Goal: Transaction & Acquisition: Book appointment/travel/reservation

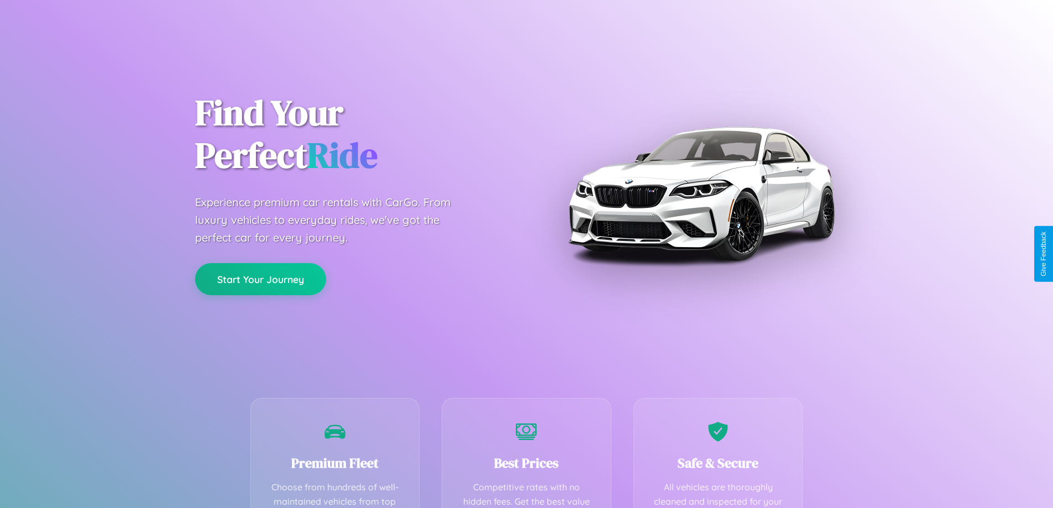
scroll to position [322, 0]
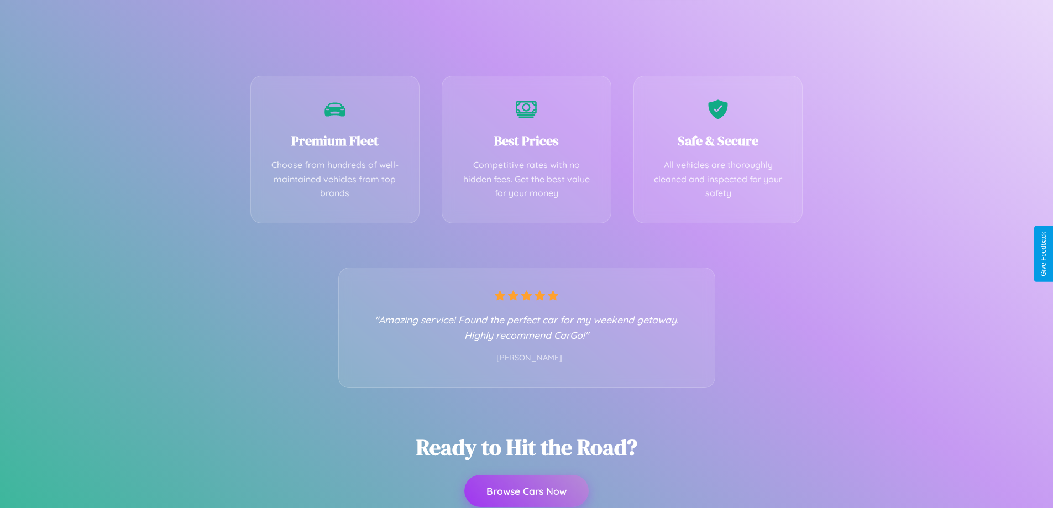
click at [526, 492] on button "Browse Cars Now" at bounding box center [526, 491] width 124 height 32
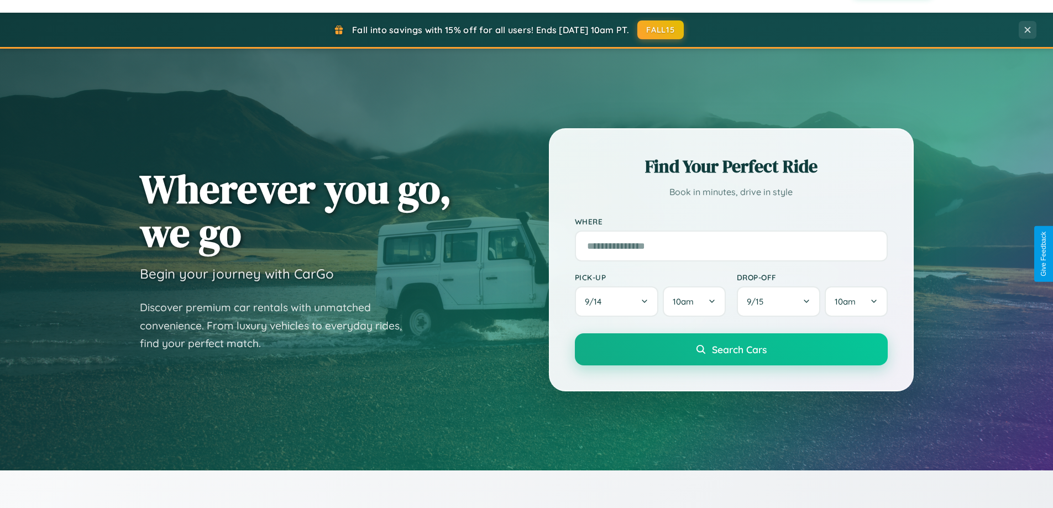
scroll to position [476, 0]
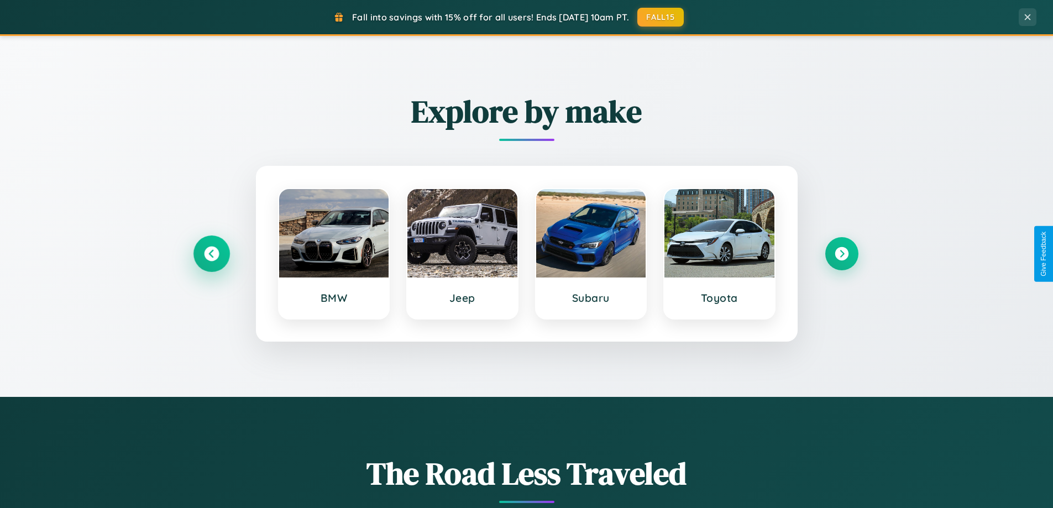
click at [211, 254] on icon at bounding box center [211, 253] width 15 height 15
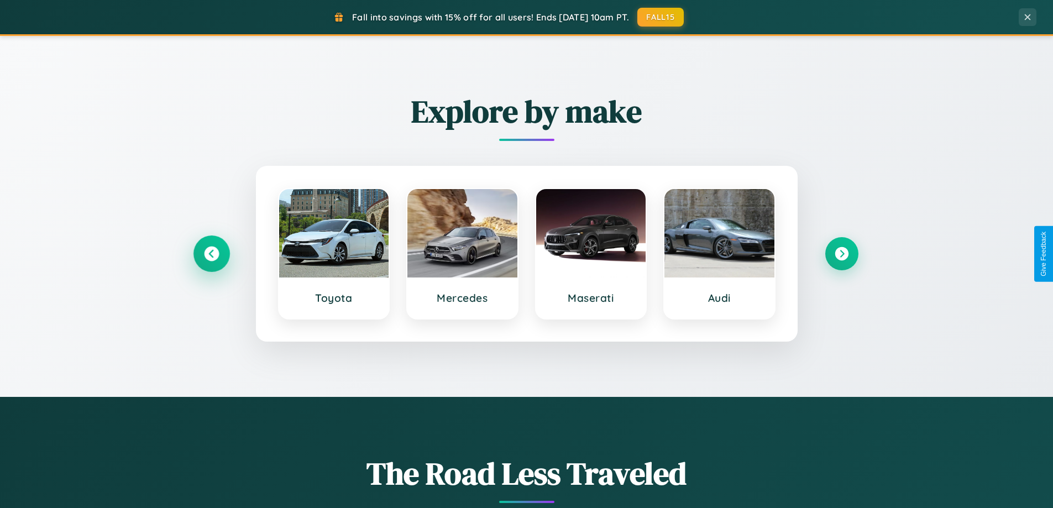
click at [211, 254] on icon at bounding box center [211, 253] width 15 height 15
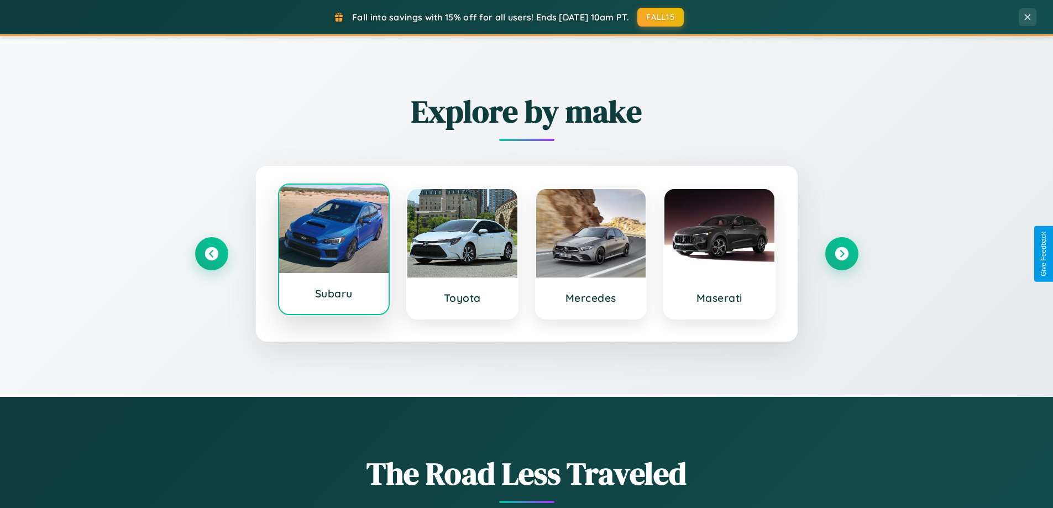
click at [333, 252] on div at bounding box center [334, 229] width 110 height 88
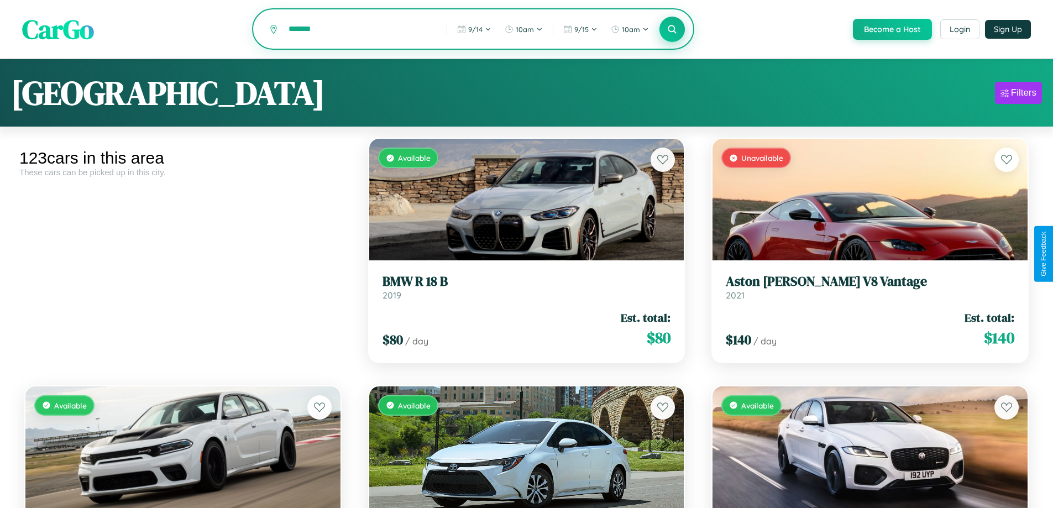
type input "*******"
click at [671, 30] on icon at bounding box center [672, 29] width 10 height 10
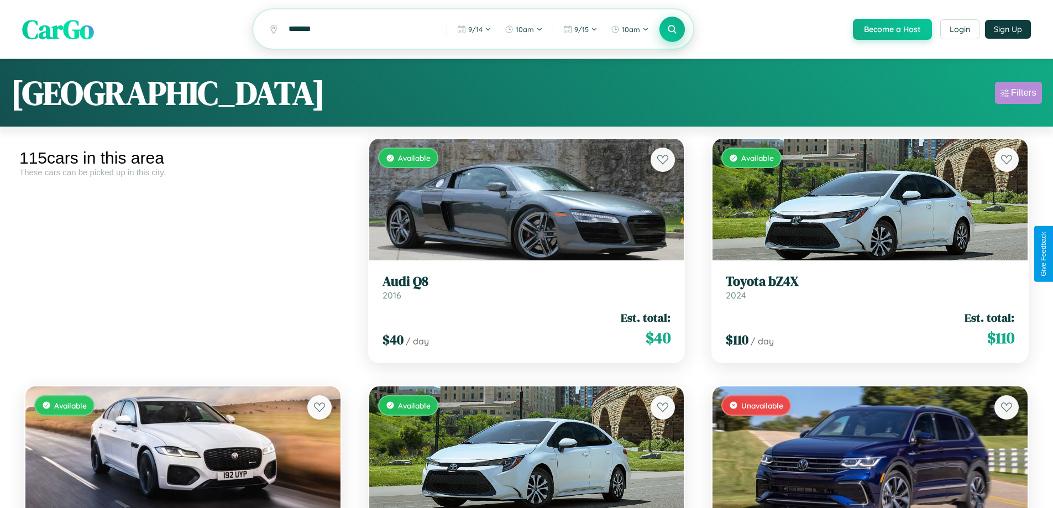
click at [1018, 94] on div "Filters" at bounding box center [1023, 92] width 25 height 11
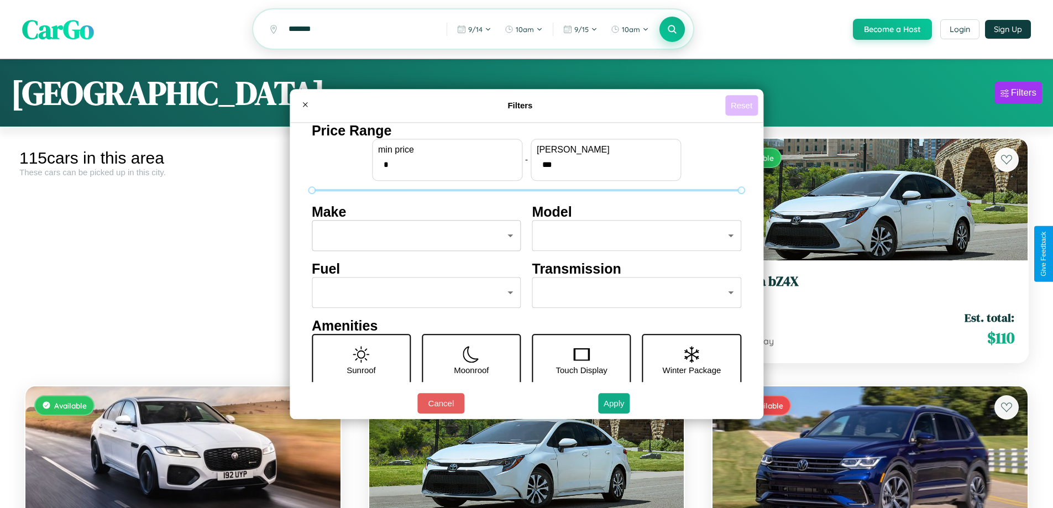
click at [743, 105] on button "Reset" at bounding box center [741, 105] width 33 height 20
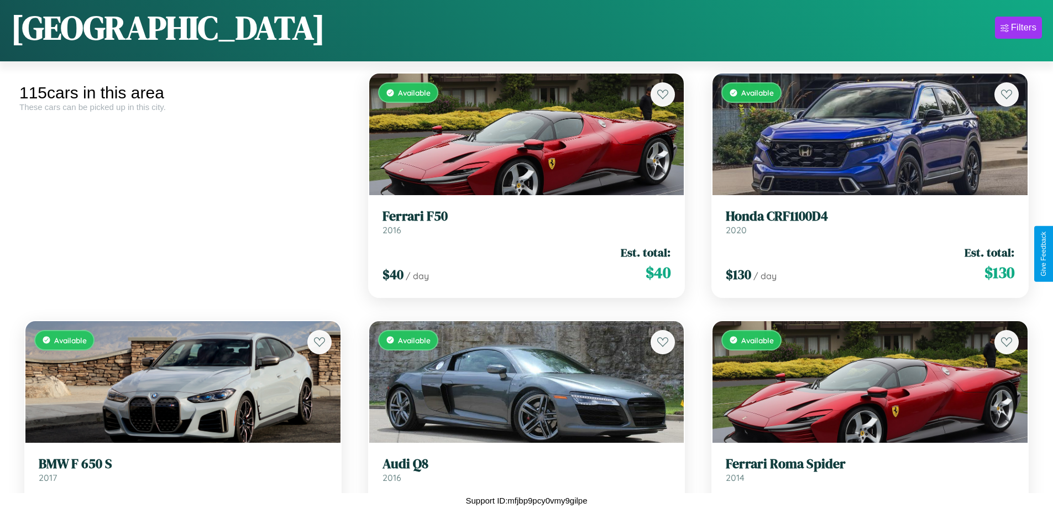
scroll to position [6836, 0]
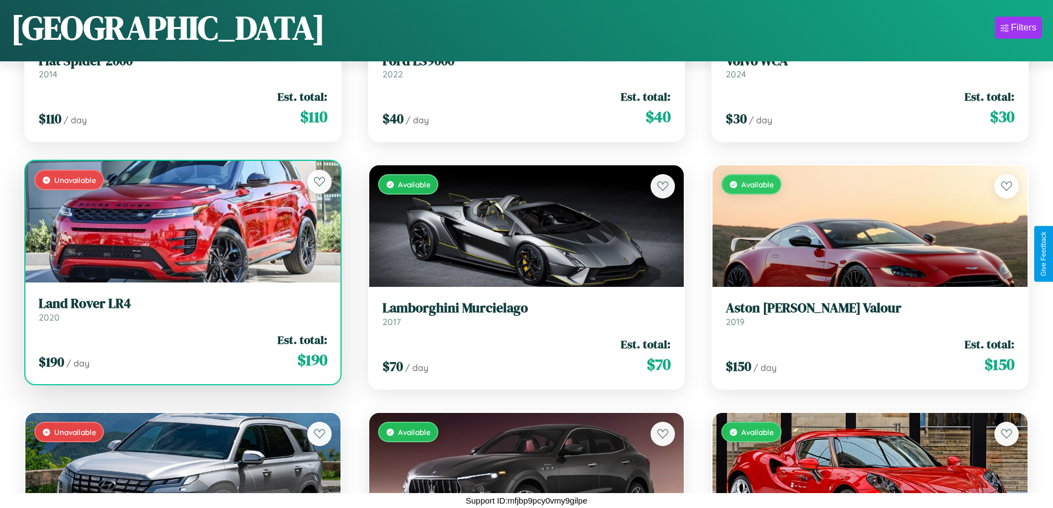
click at [181, 313] on link "Land Rover LR4 2020" at bounding box center [183, 309] width 288 height 27
